Goal: Task Accomplishment & Management: Use online tool/utility

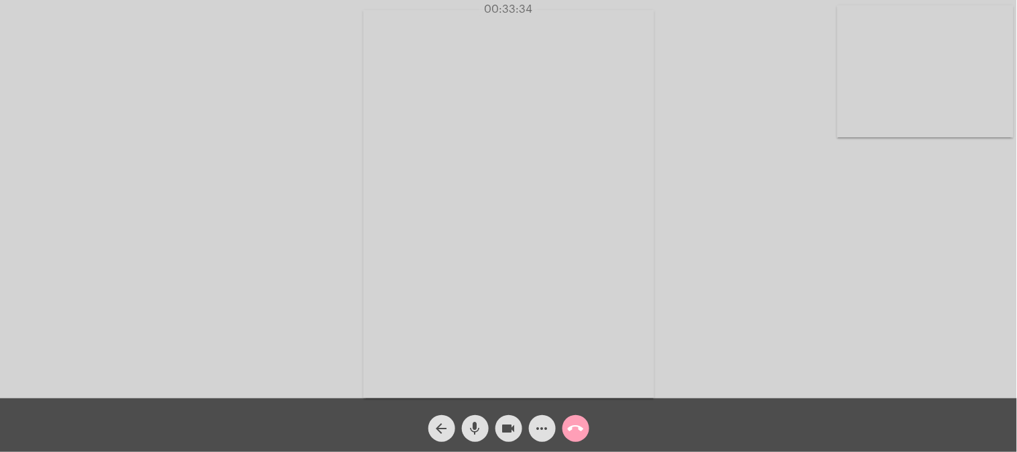
click at [573, 427] on mat-icon "call_end" at bounding box center [576, 428] width 16 height 16
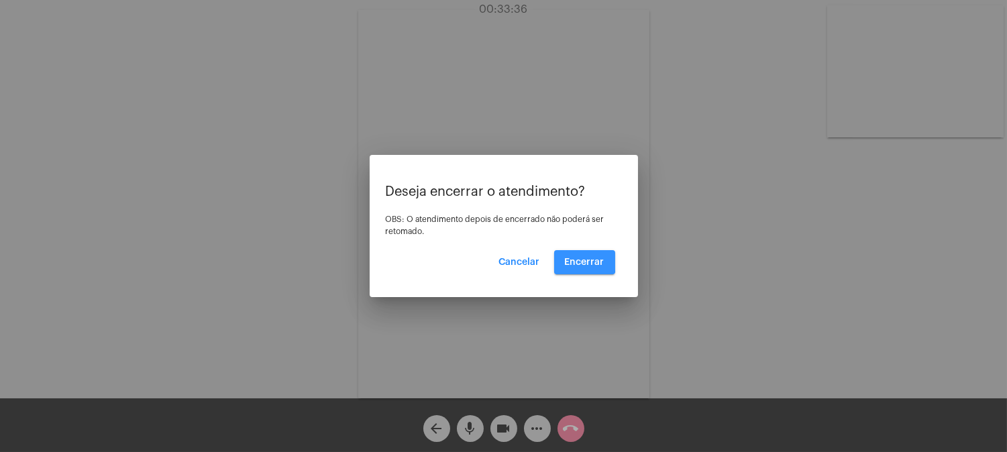
click at [565, 258] on button "Encerrar" at bounding box center [584, 262] width 61 height 24
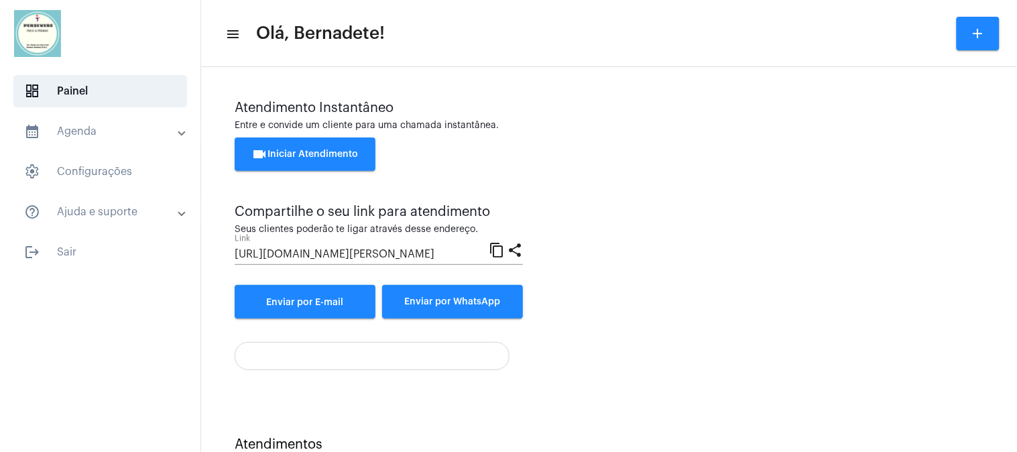
click at [89, 131] on mat-panel-title "calendar_month_outlined Agenda" at bounding box center [101, 131] width 155 height 16
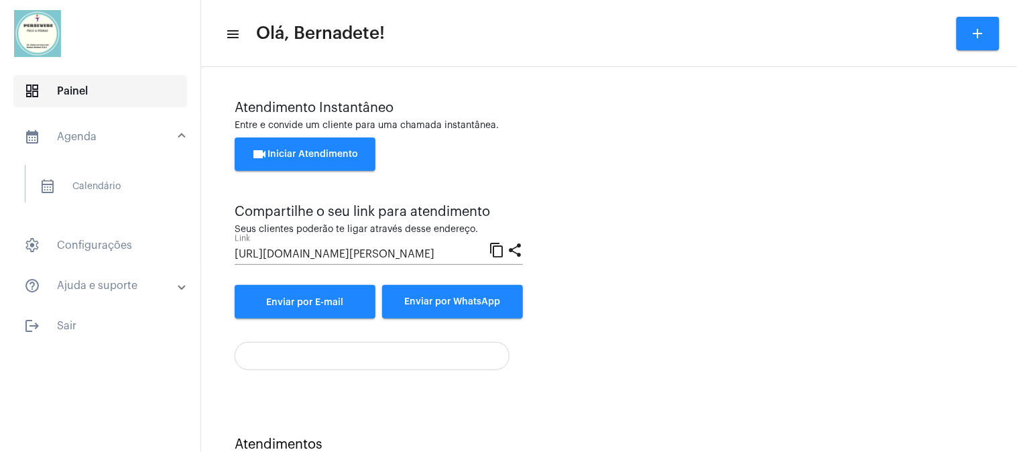
click at [83, 94] on span "dashboard Painel" at bounding box center [100, 91] width 174 height 32
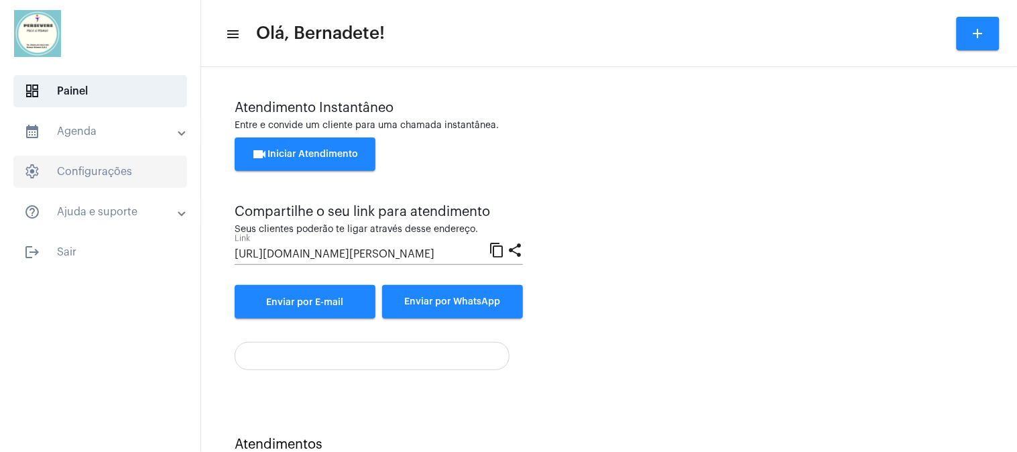
click at [92, 170] on span "settings Configurações" at bounding box center [100, 172] width 174 height 32
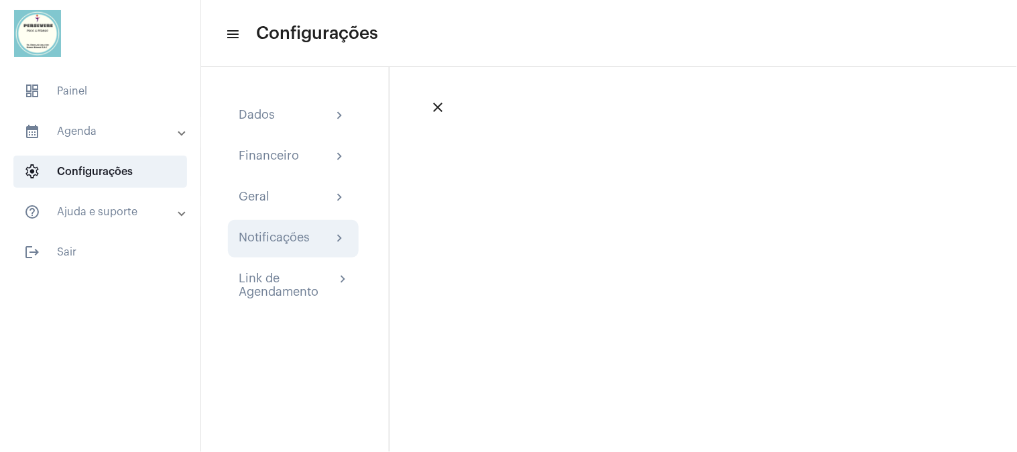
click at [256, 233] on div "Notificações" at bounding box center [274, 239] width 71 height 16
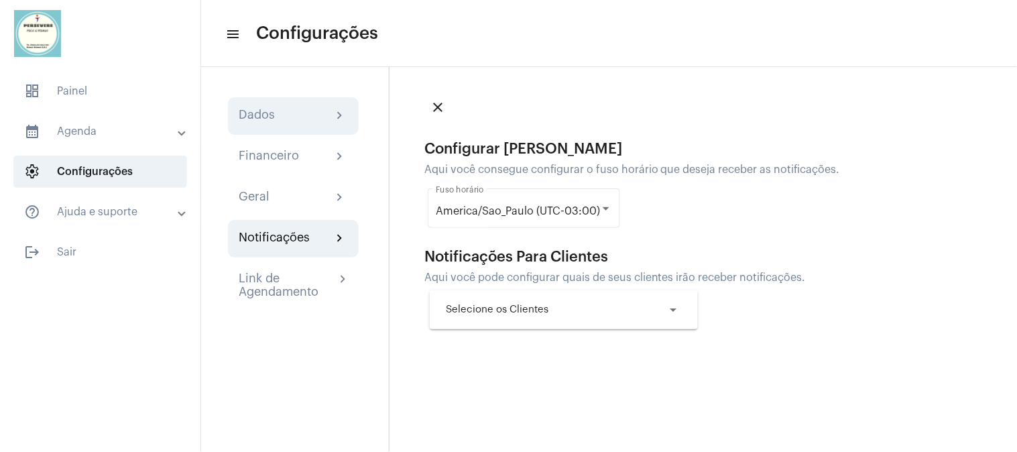
click at [268, 102] on div "Dados chevron_right" at bounding box center [293, 116] width 131 height 38
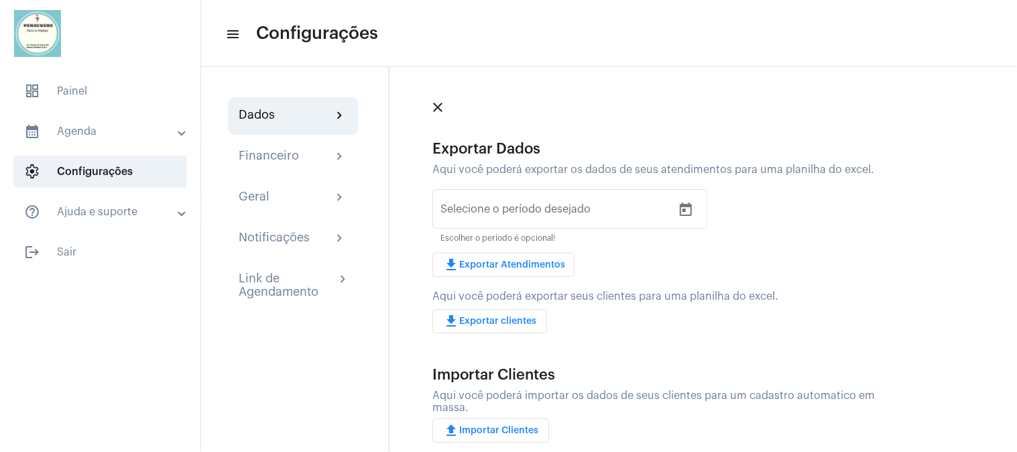
scroll to position [121, 0]
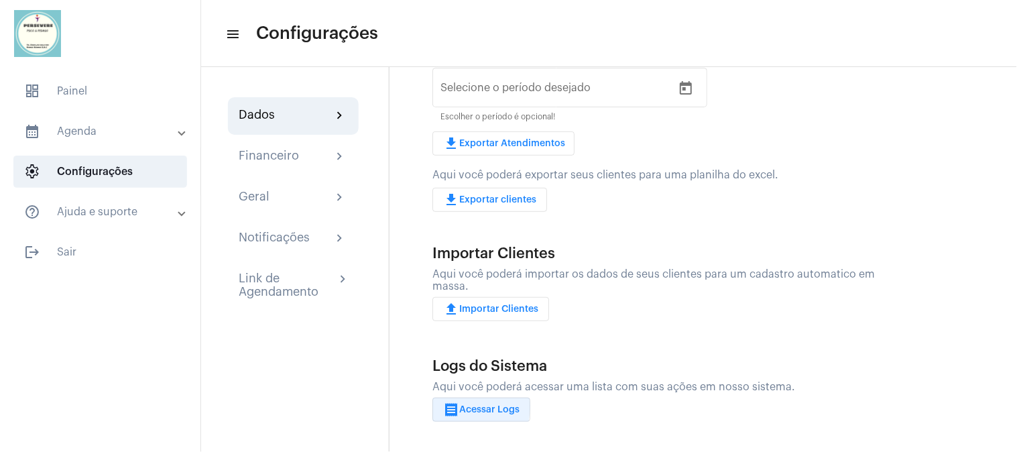
click at [451, 407] on mat-icon "receipt" at bounding box center [451, 410] width 16 height 16
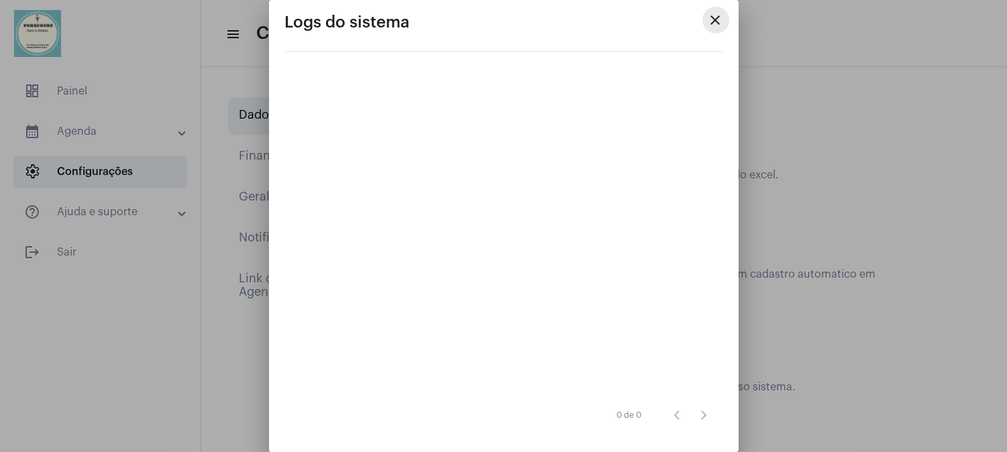
click at [711, 17] on mat-icon "close" at bounding box center [716, 20] width 16 height 16
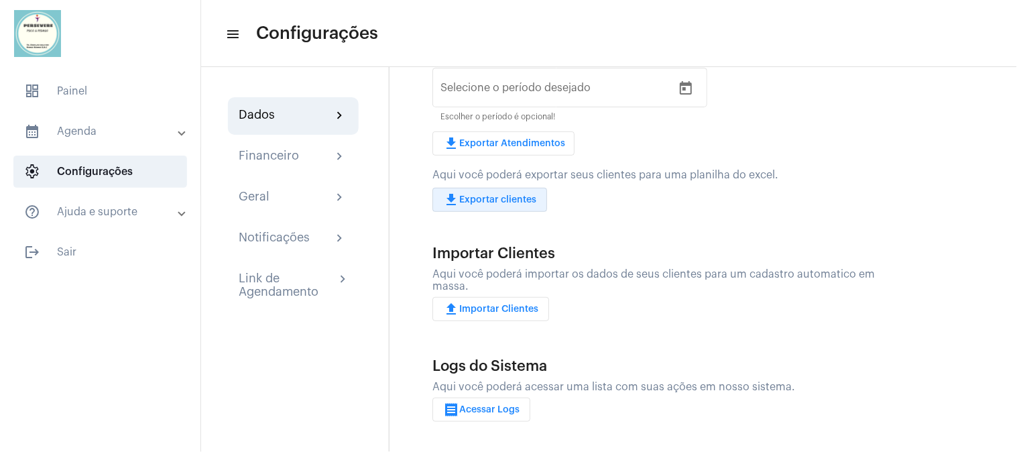
click at [494, 196] on span "download Exportar clientes" at bounding box center [489, 199] width 93 height 9
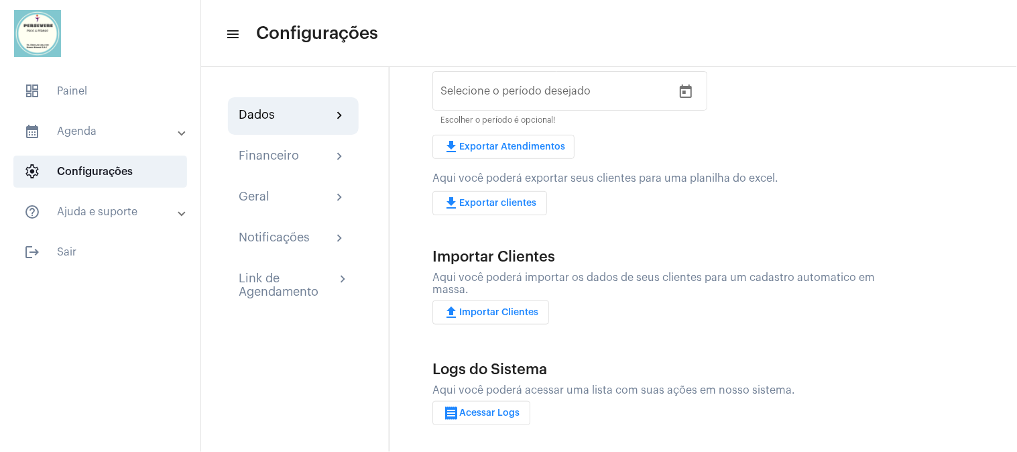
scroll to position [121, 0]
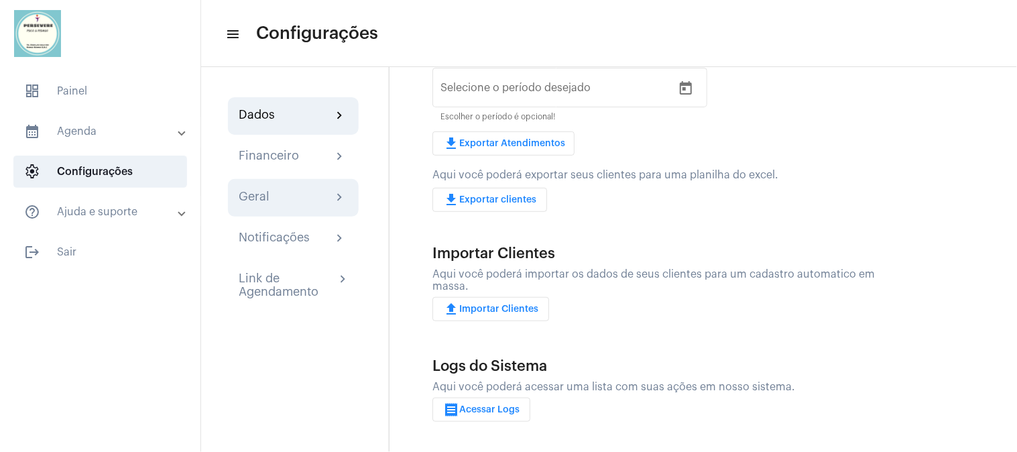
click at [256, 194] on div "Geral" at bounding box center [254, 198] width 31 height 16
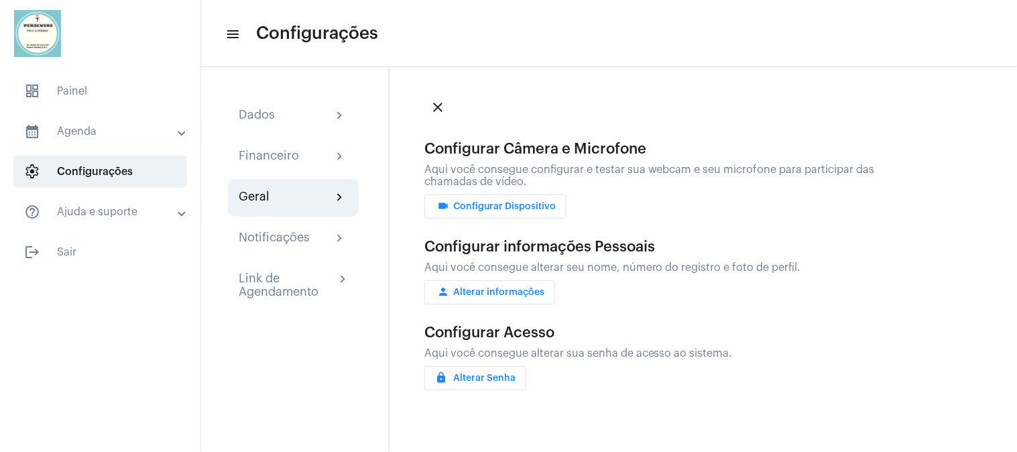
click at [94, 213] on mat-panel-title "help_outline Ajuda e suporte" at bounding box center [101, 212] width 155 height 16
click at [83, 129] on mat-panel-title "calendar_month_outlined Agenda" at bounding box center [101, 131] width 155 height 16
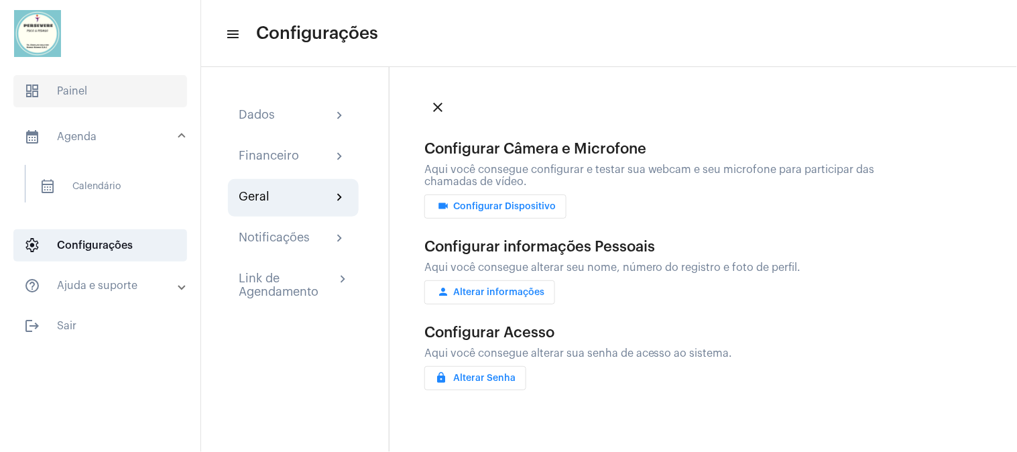
click at [80, 85] on span "dashboard Painel" at bounding box center [100, 91] width 174 height 32
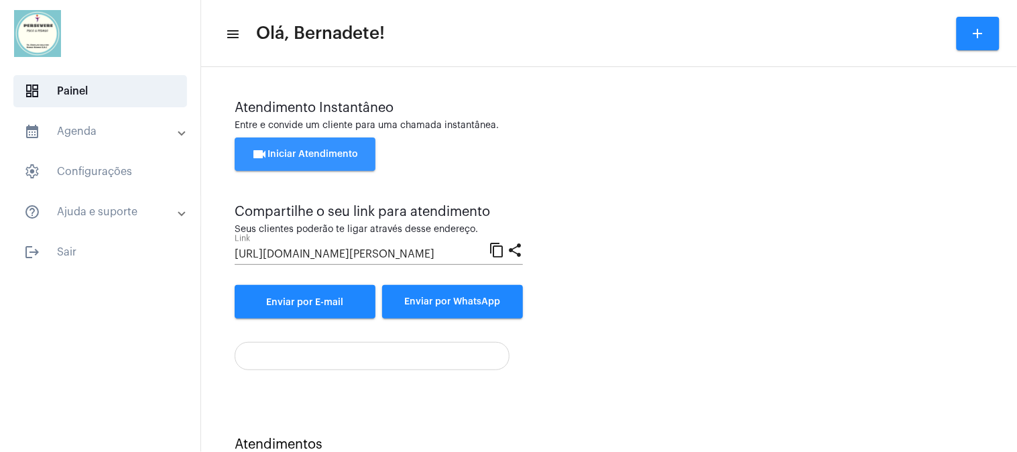
click at [338, 148] on button "videocam Iniciar Atendimento" at bounding box center [305, 154] width 141 height 34
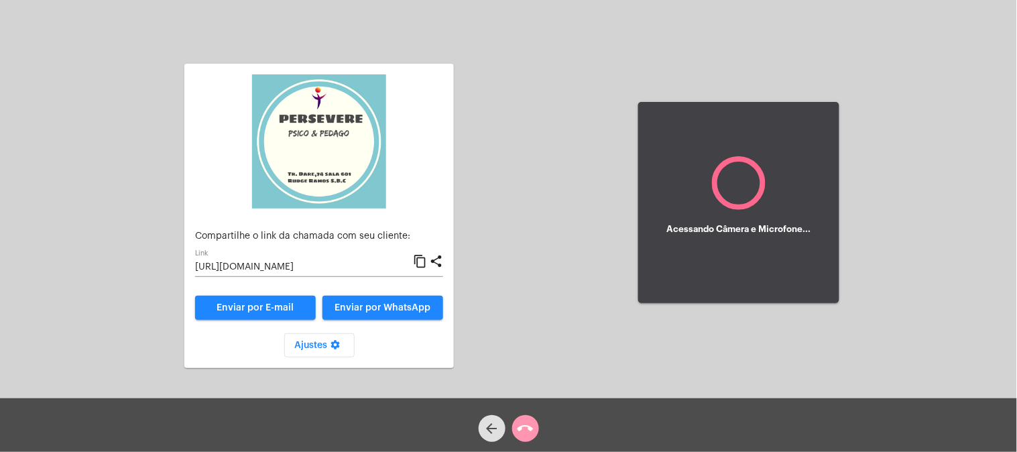
click at [420, 259] on mat-icon "content_copy" at bounding box center [420, 262] width 14 height 16
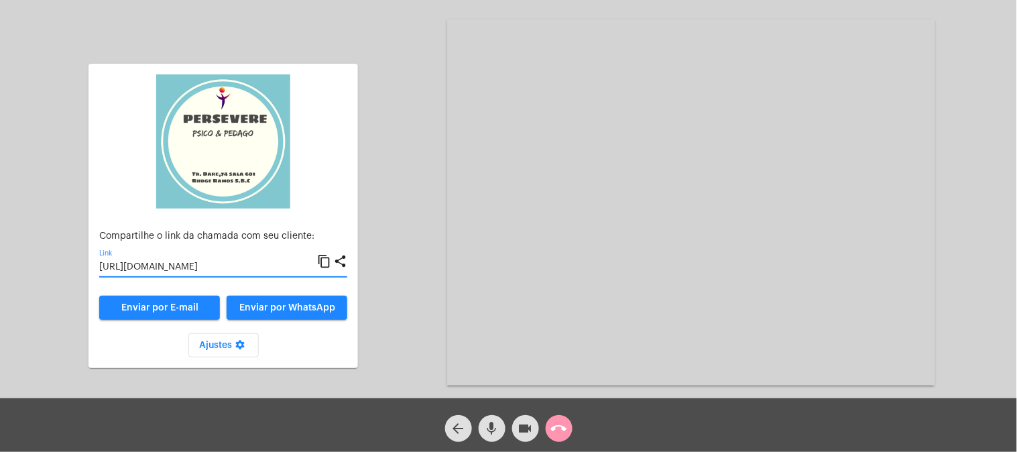
click at [325, 260] on mat-icon "content_copy" at bounding box center [324, 262] width 14 height 16
